Goal: Task Accomplishment & Management: Use online tool/utility

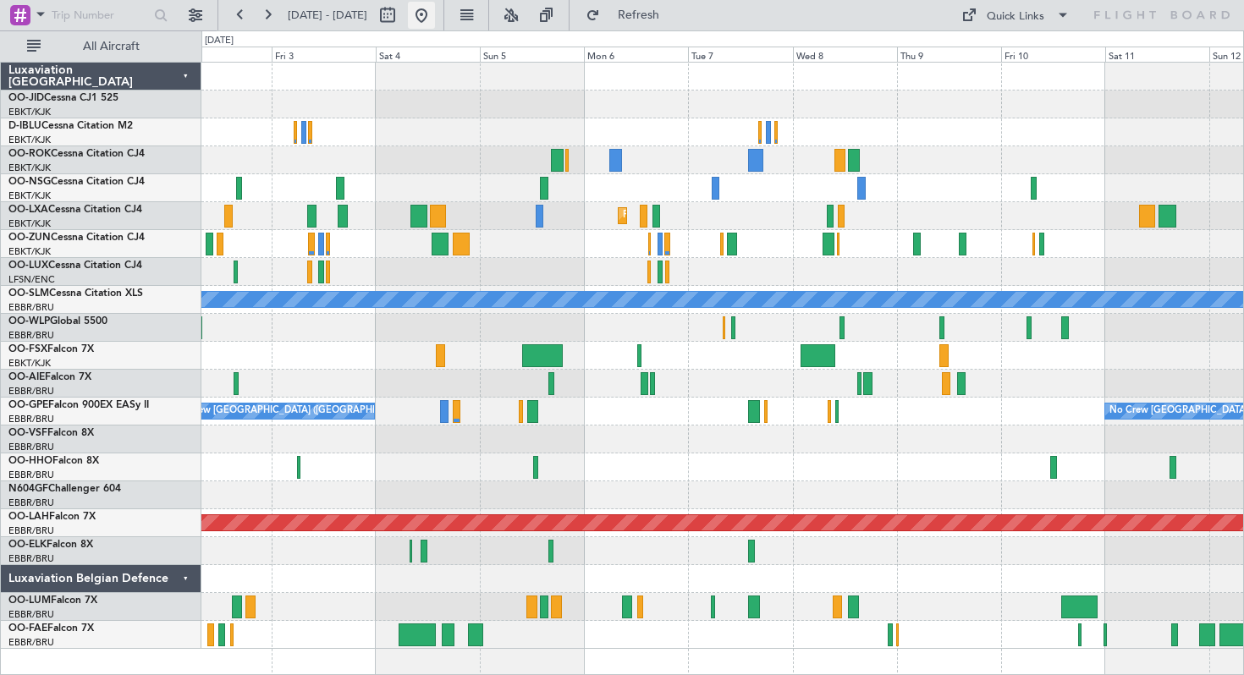
click at [435, 15] on button at bounding box center [421, 15] width 27 height 27
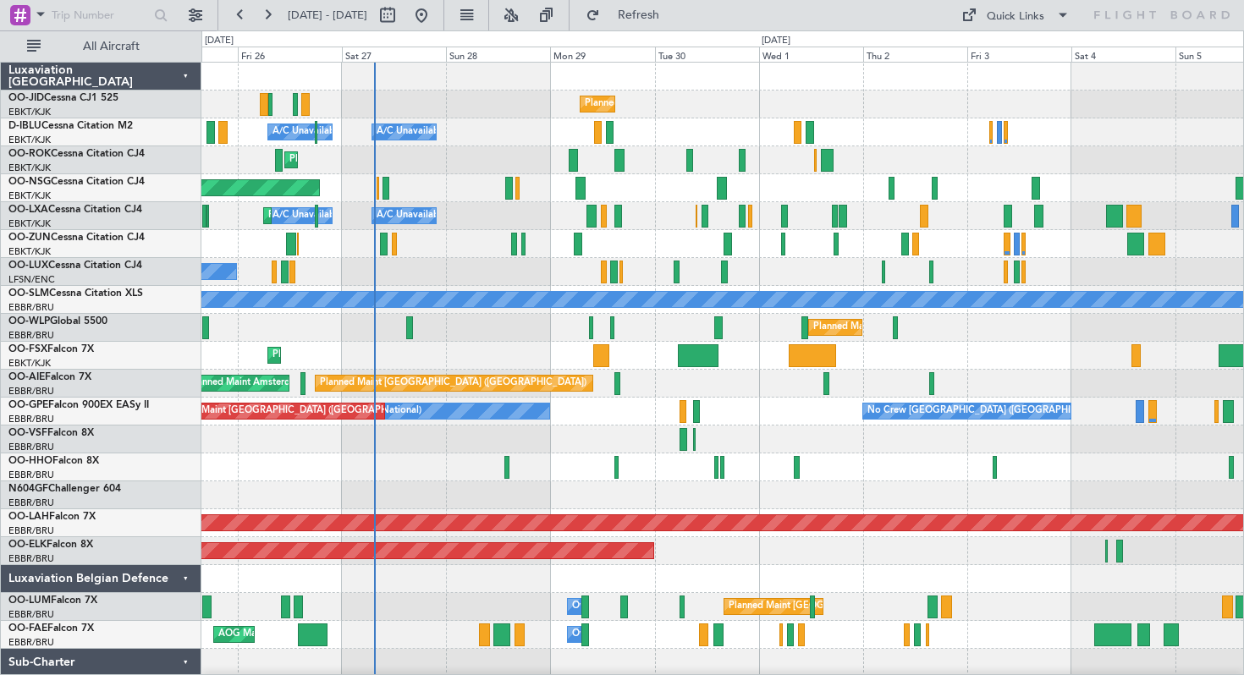
click at [519, 170] on div "Planned Maint Kortrijk-[GEOGRAPHIC_DATA] A/C Unavailable [GEOGRAPHIC_DATA]-[GEO…" at bounding box center [722, 384] width 1042 height 642
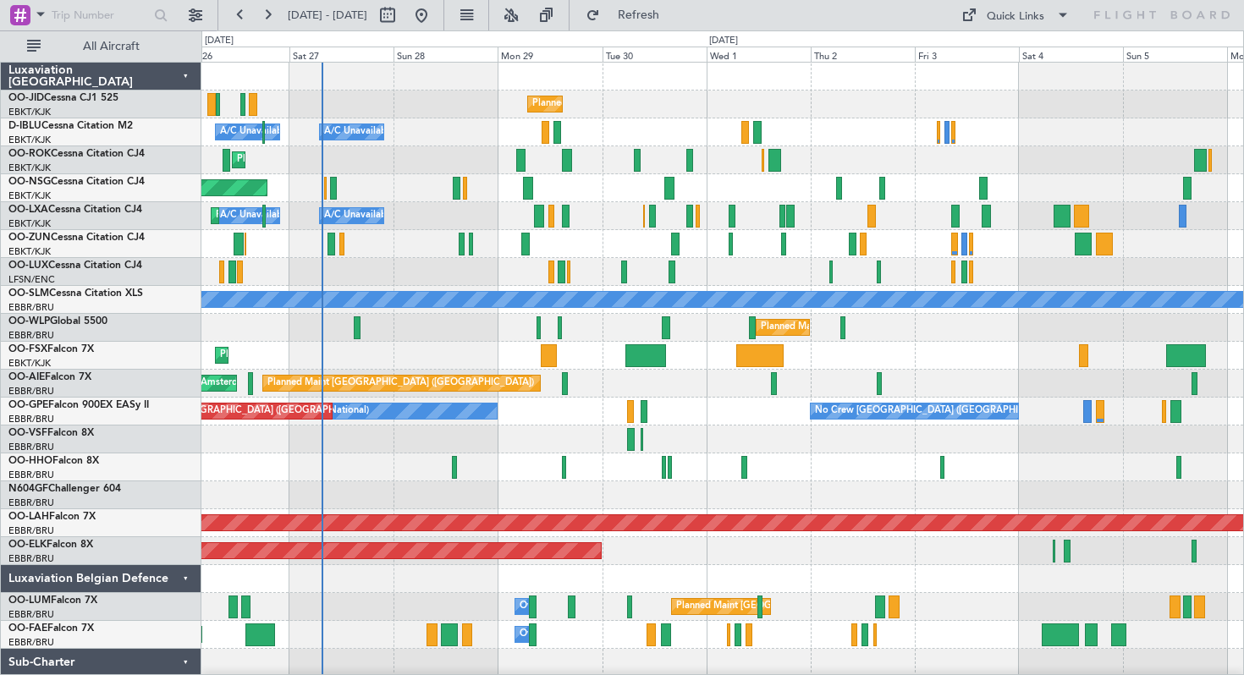
click at [412, 218] on div "A/C Unavailable A/C Unavailable [GEOGRAPHIC_DATA] ([GEOGRAPHIC_DATA] National) …" at bounding box center [722, 216] width 1042 height 28
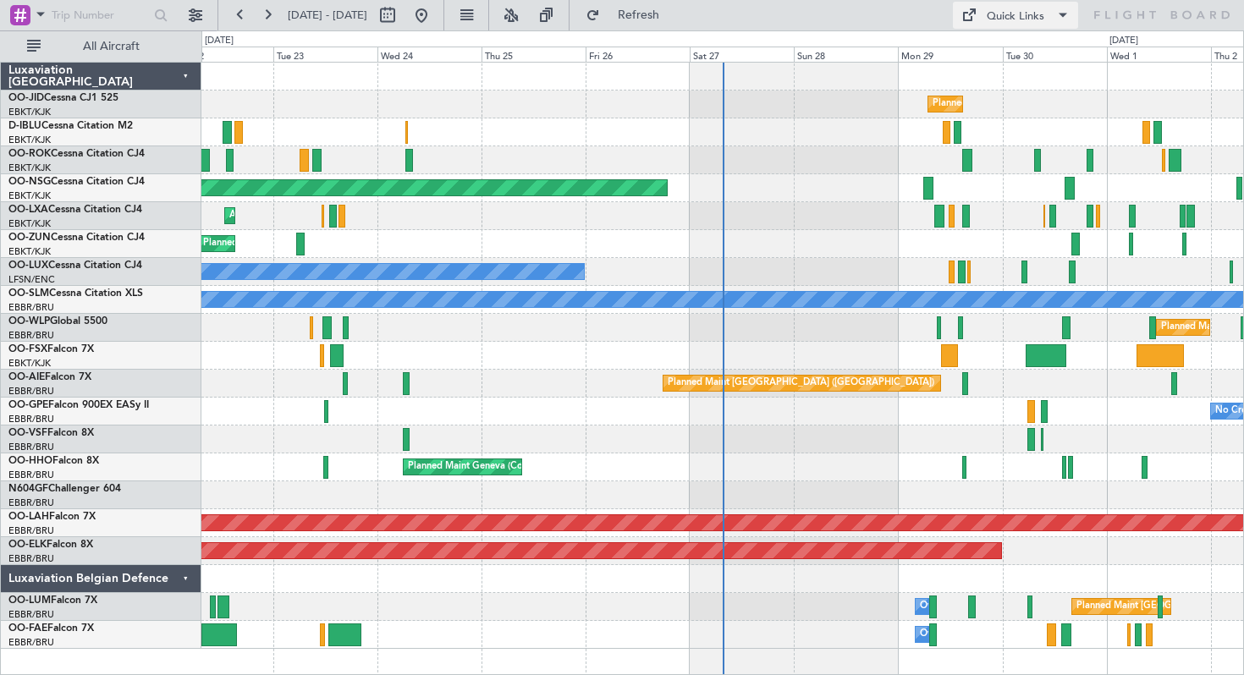
click at [1061, 18] on span at bounding box center [1063, 15] width 20 height 20
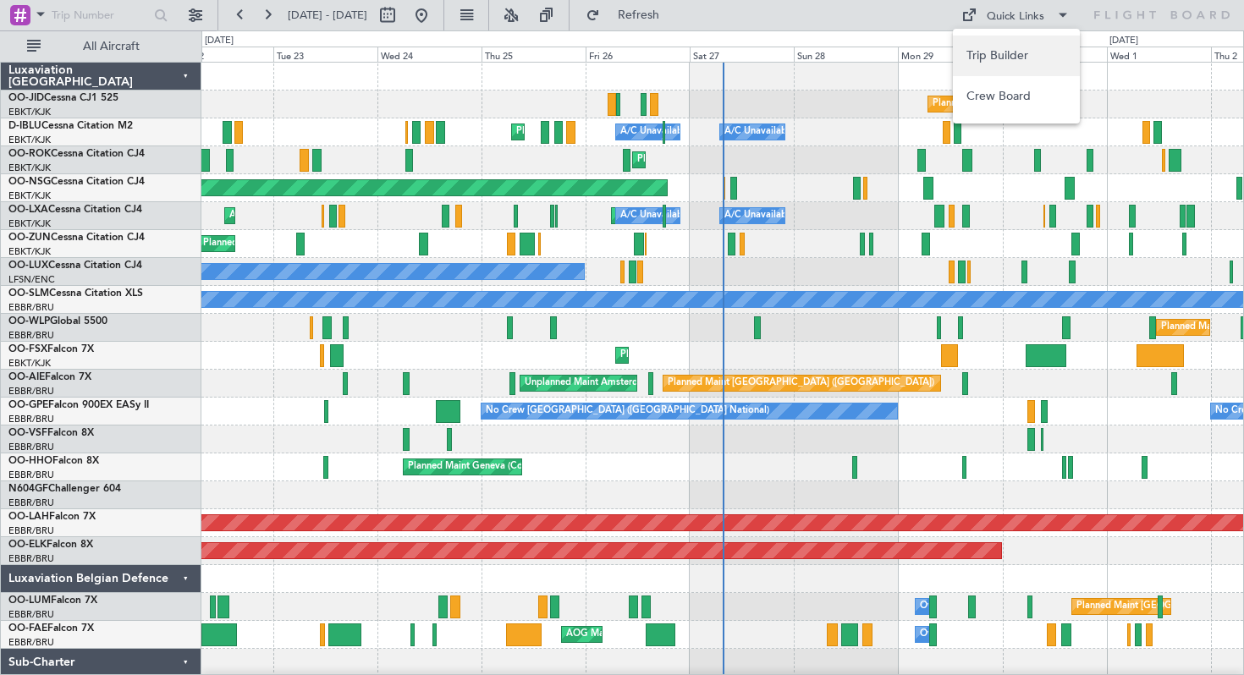
click at [998, 58] on button "Trip Builder" at bounding box center [1016, 56] width 127 height 41
